Goal: Information Seeking & Learning: Understand process/instructions

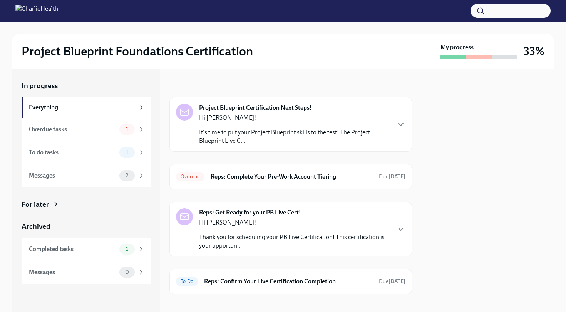
click at [386, 127] on div "Hi [PERSON_NAME]! It's time to put your Project Blueprint skills to the test! T…" at bounding box center [294, 130] width 191 height 32
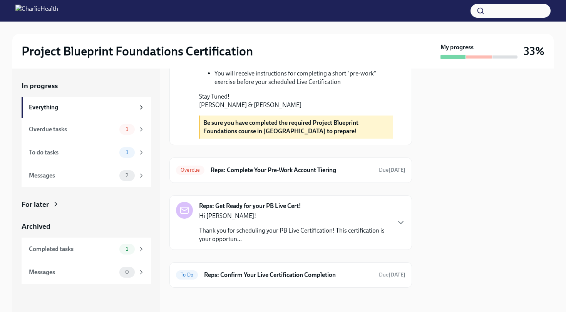
scroll to position [315, 0]
click at [316, 174] on h6 "Reps: Complete Your Pre-Work Account Tiering" at bounding box center [292, 170] width 162 height 8
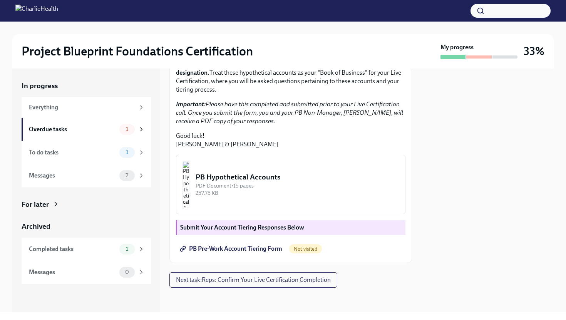
scroll to position [149, 0]
click at [295, 197] on div "257.75 KB" at bounding box center [297, 193] width 203 height 7
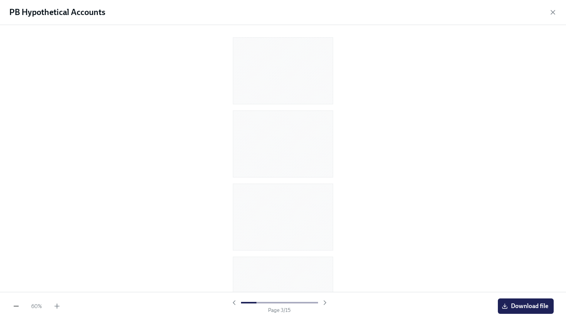
click at [13, 307] on icon "button" at bounding box center [16, 306] width 8 height 8
click at [59, 307] on icon "button" at bounding box center [57, 306] width 8 height 8
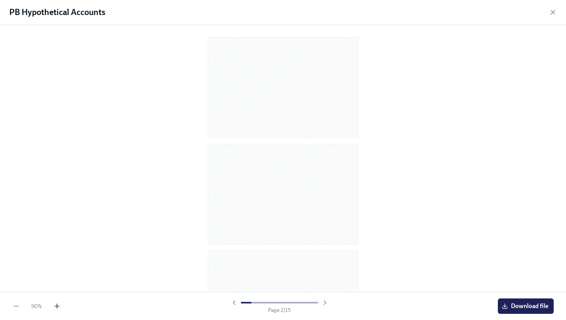
click at [59, 307] on icon "button" at bounding box center [57, 306] width 8 height 8
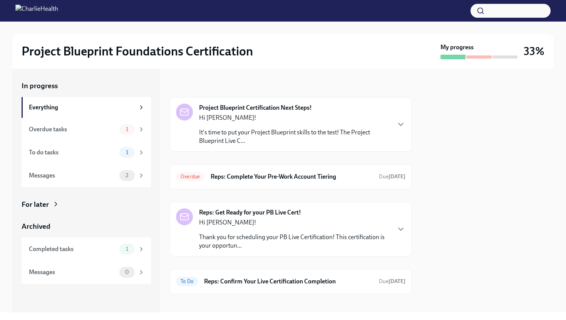
scroll to position [6, 0]
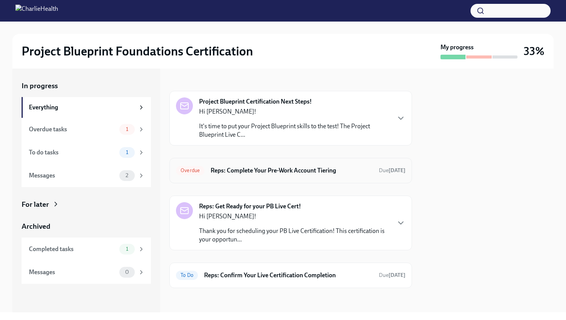
click at [279, 175] on div "Overdue Reps: Complete Your Pre-Work Account Tiering Due [DATE]" at bounding box center [291, 170] width 230 height 12
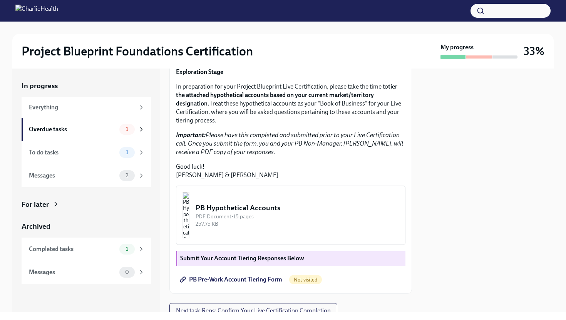
scroll to position [183, 0]
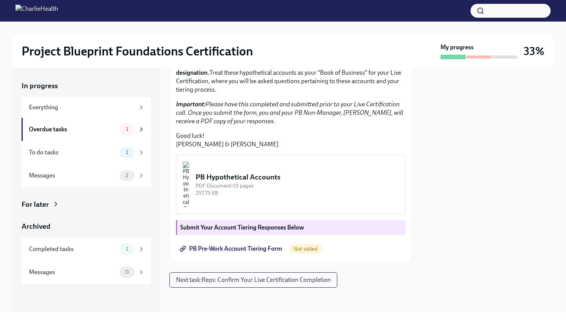
click at [270, 248] on span "PB Pre-Work Account Tiering Form" at bounding box center [231, 249] width 101 height 8
